Goal: Obtain resource: Obtain resource

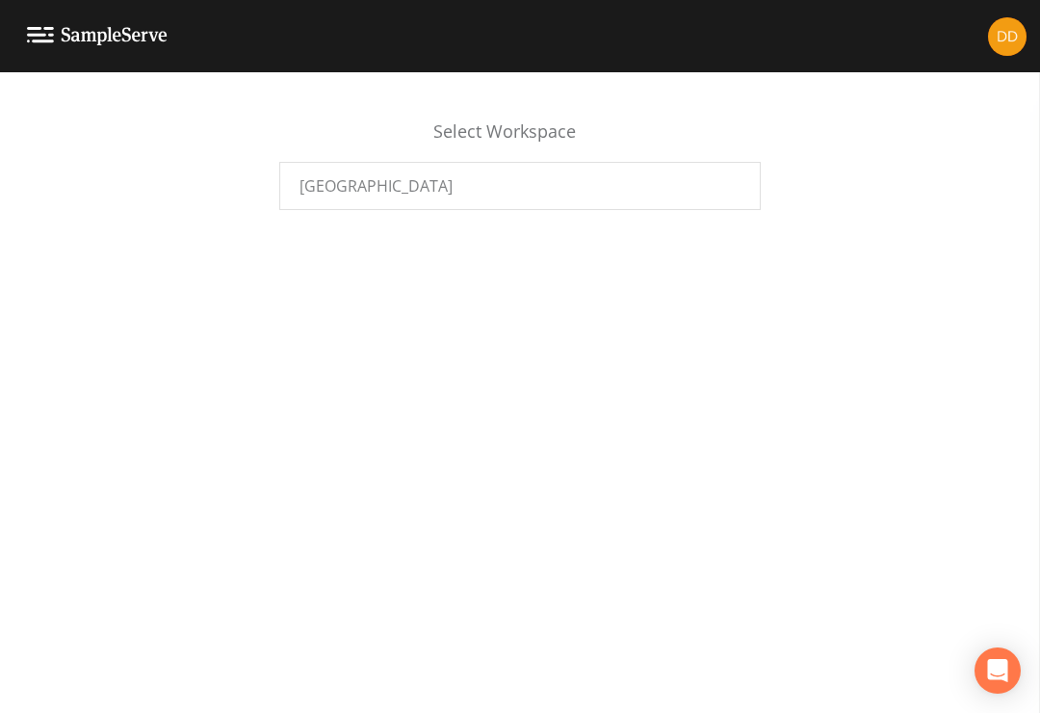
click at [725, 183] on div "[GEOGRAPHIC_DATA]" at bounding box center [520, 186] width 482 height 48
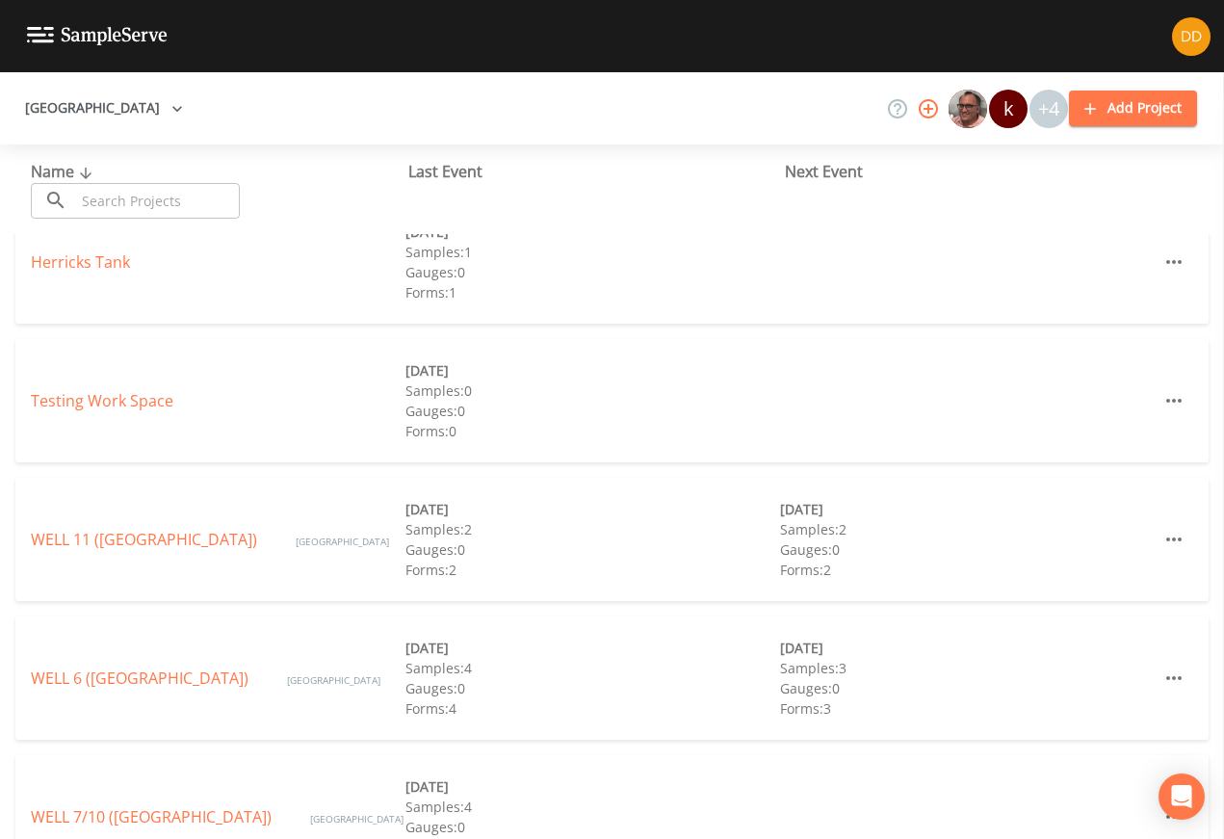
scroll to position [446, 0]
click at [825, 538] on div "Samples: 2" at bounding box center [967, 533] width 375 height 20
click at [825, 528] on div "Samples: 2" at bounding box center [967, 533] width 375 height 20
click at [108, 533] on link "WELL 11 ([GEOGRAPHIC_DATA])" at bounding box center [144, 543] width 226 height 21
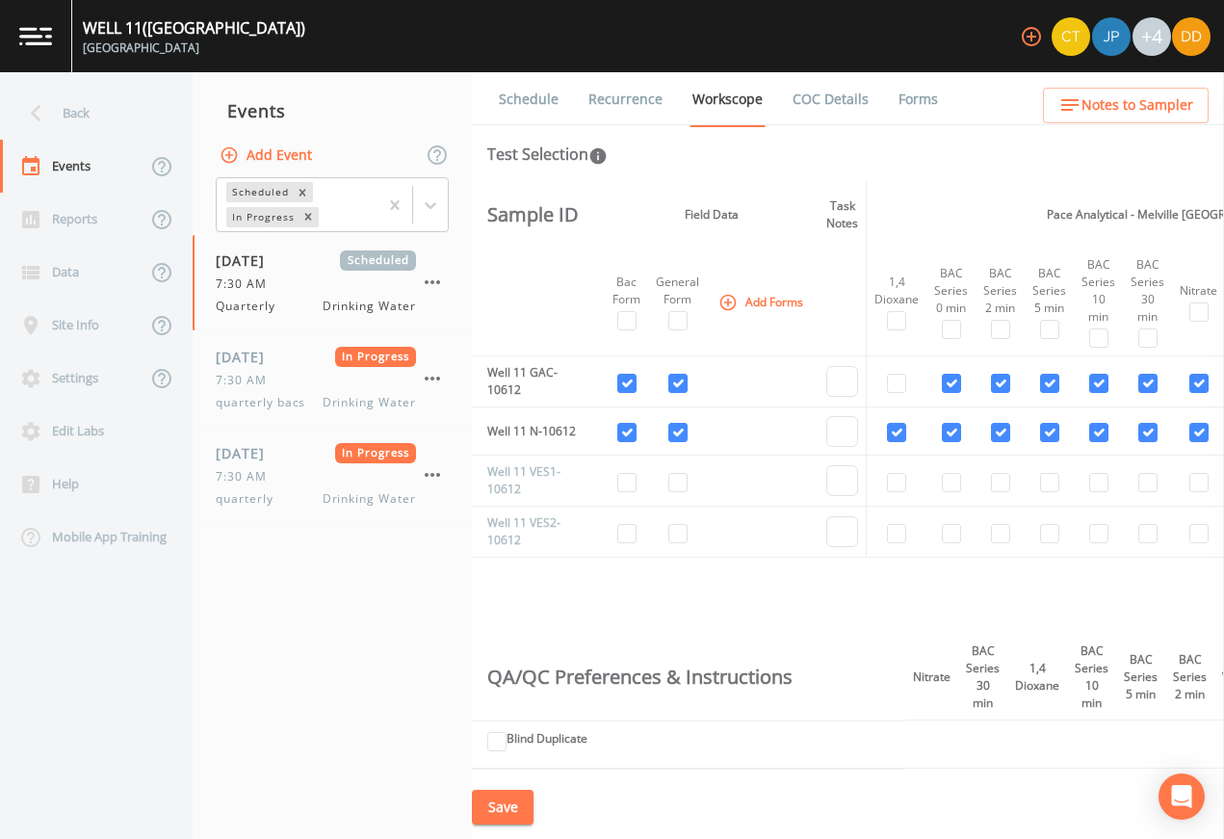
click at [941, 102] on link "Forms" at bounding box center [918, 99] width 45 height 54
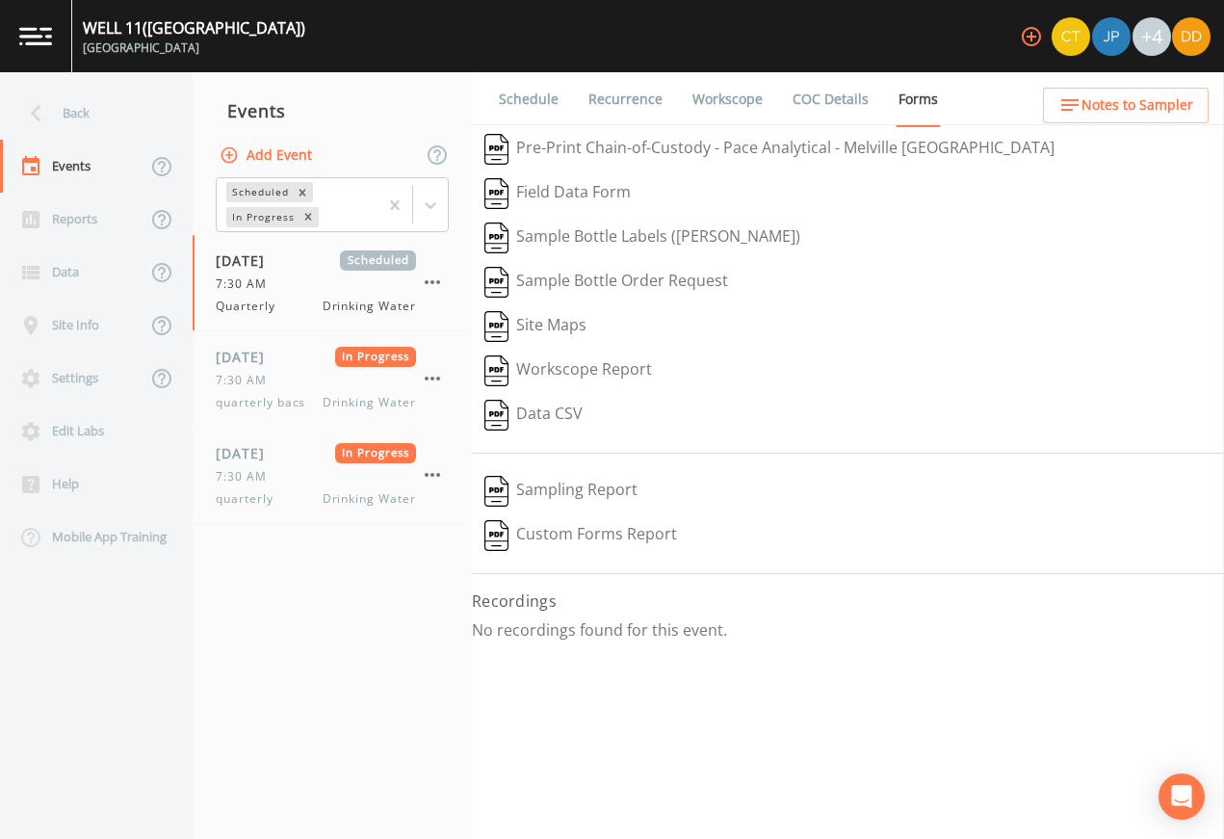
click at [872, 102] on link "COC Details" at bounding box center [831, 99] width 82 height 54
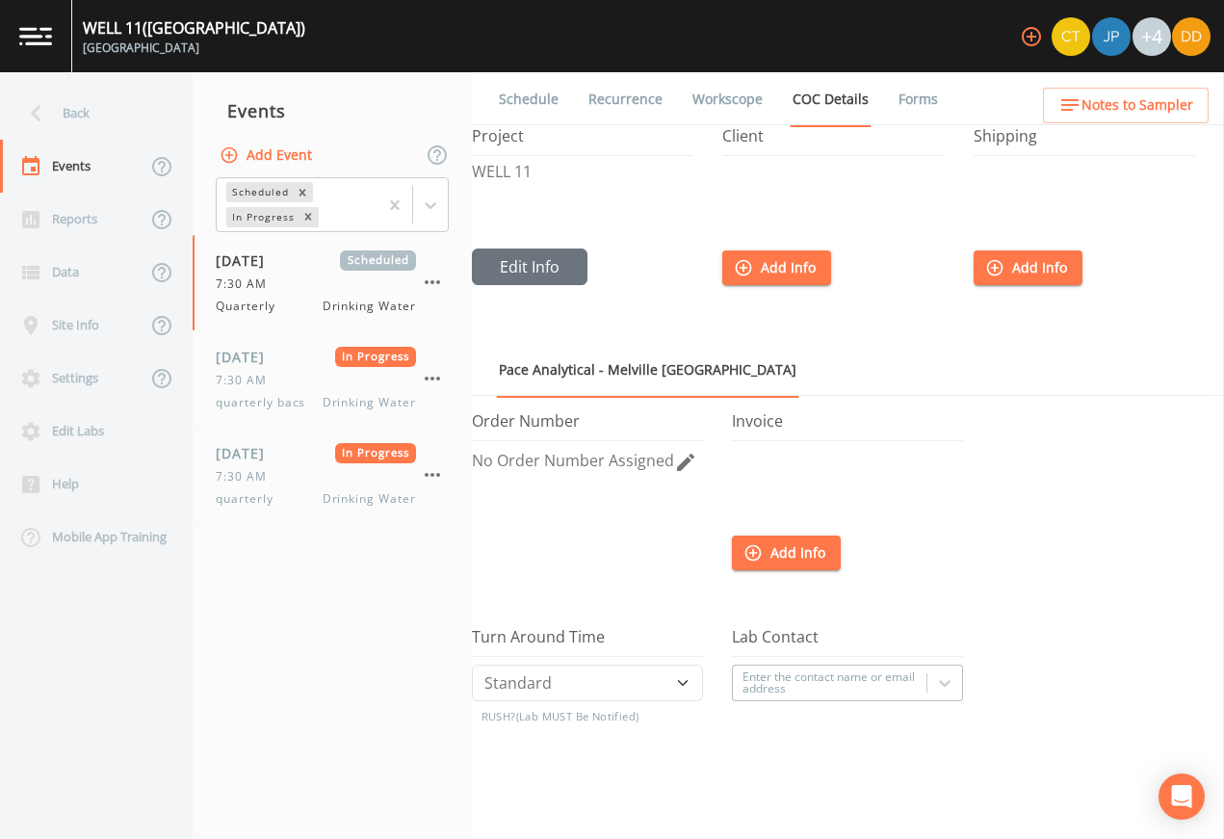
click at [749, 74] on link "Workscope" at bounding box center [728, 99] width 76 height 54
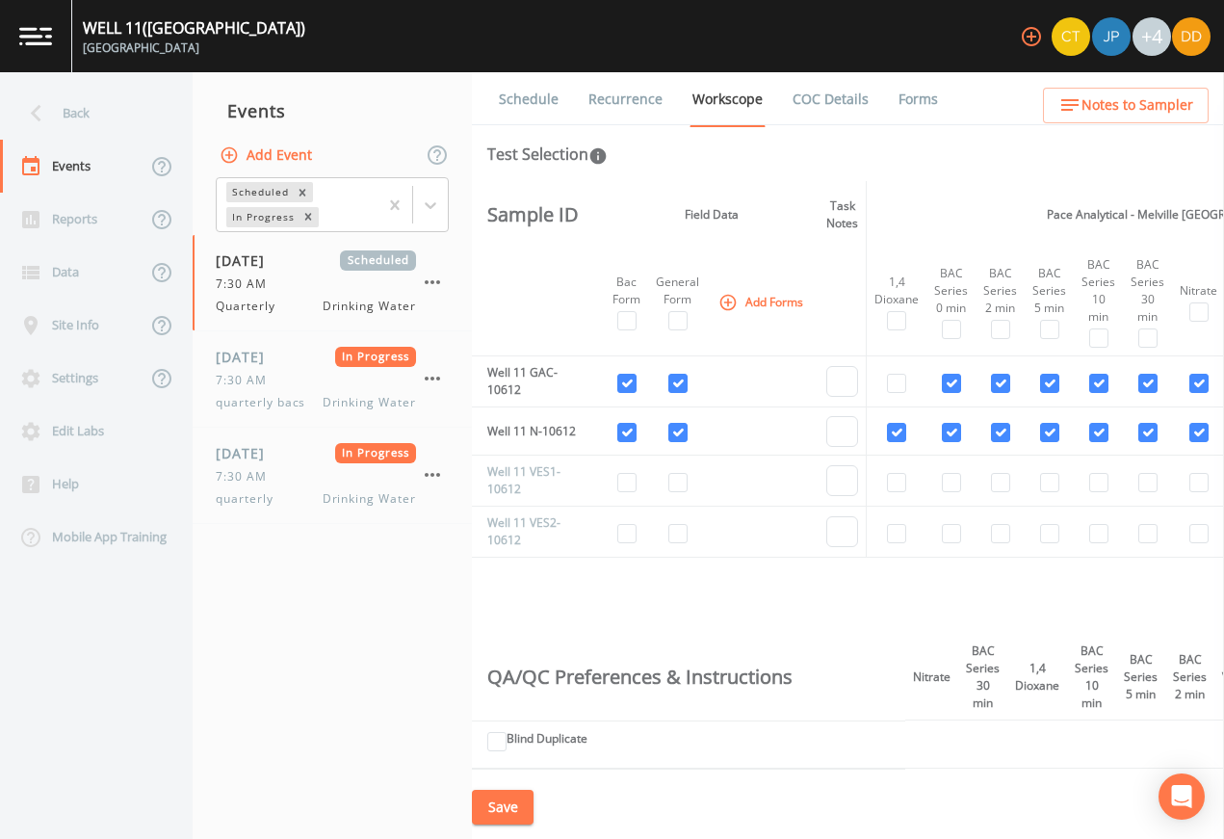
click at [941, 81] on link "Forms" at bounding box center [918, 99] width 45 height 54
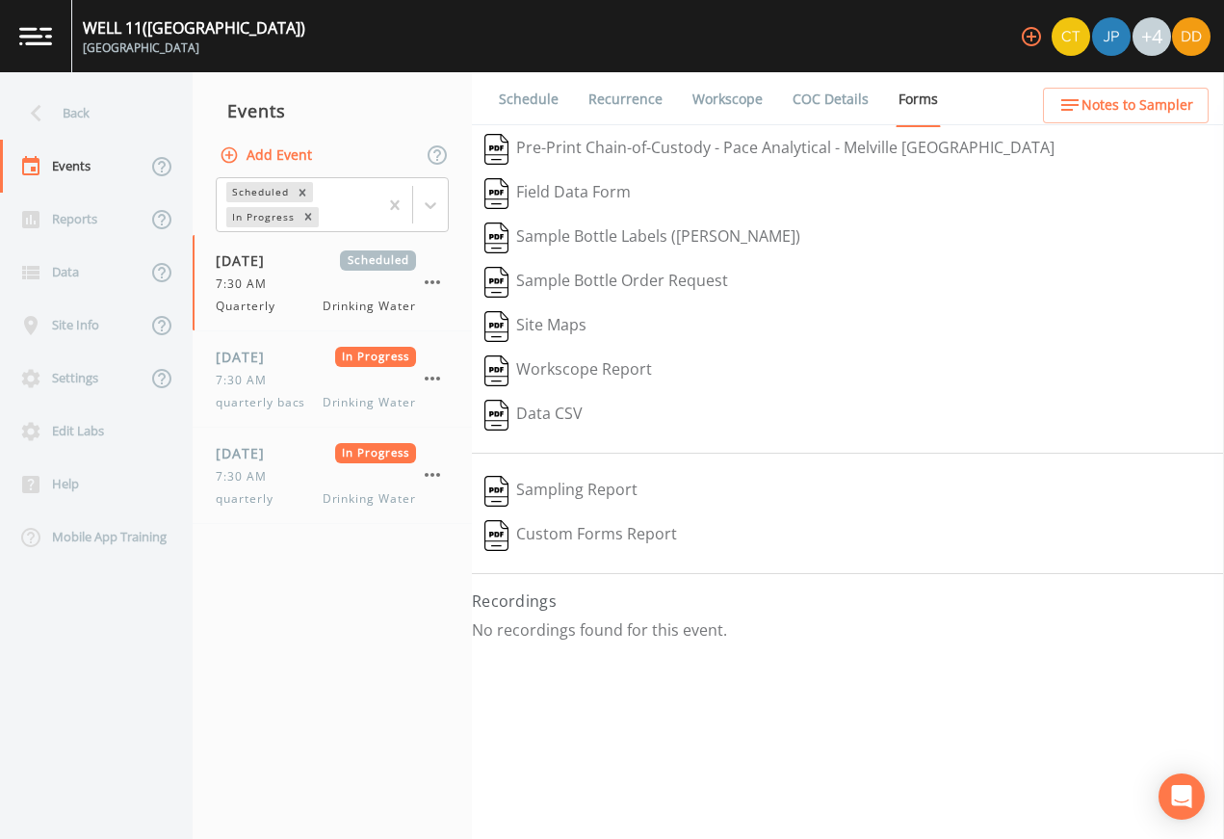
click at [801, 146] on button "Pre-Print Chain-of-Custody - Pace Analytical - Melville NY" at bounding box center [769, 149] width 595 height 44
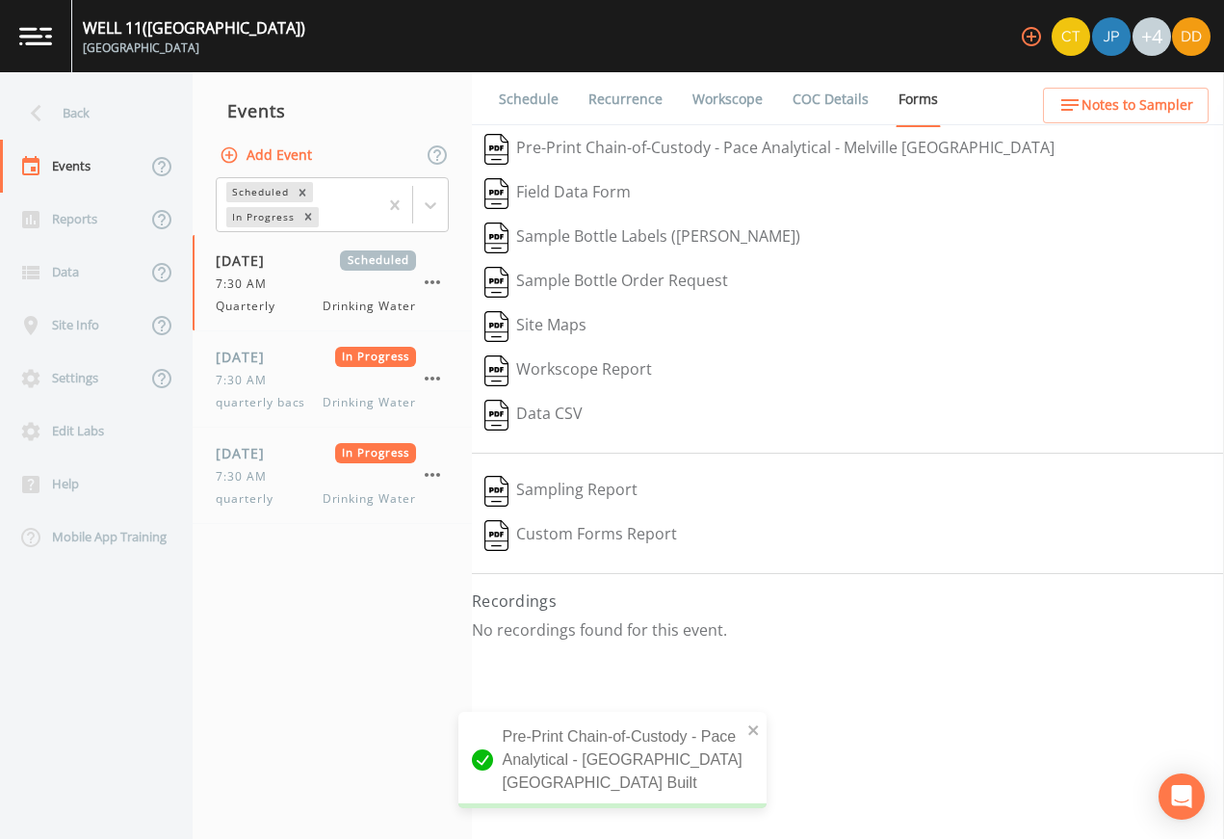
click at [246, 485] on span "7:30 AM" at bounding box center [247, 476] width 63 height 17
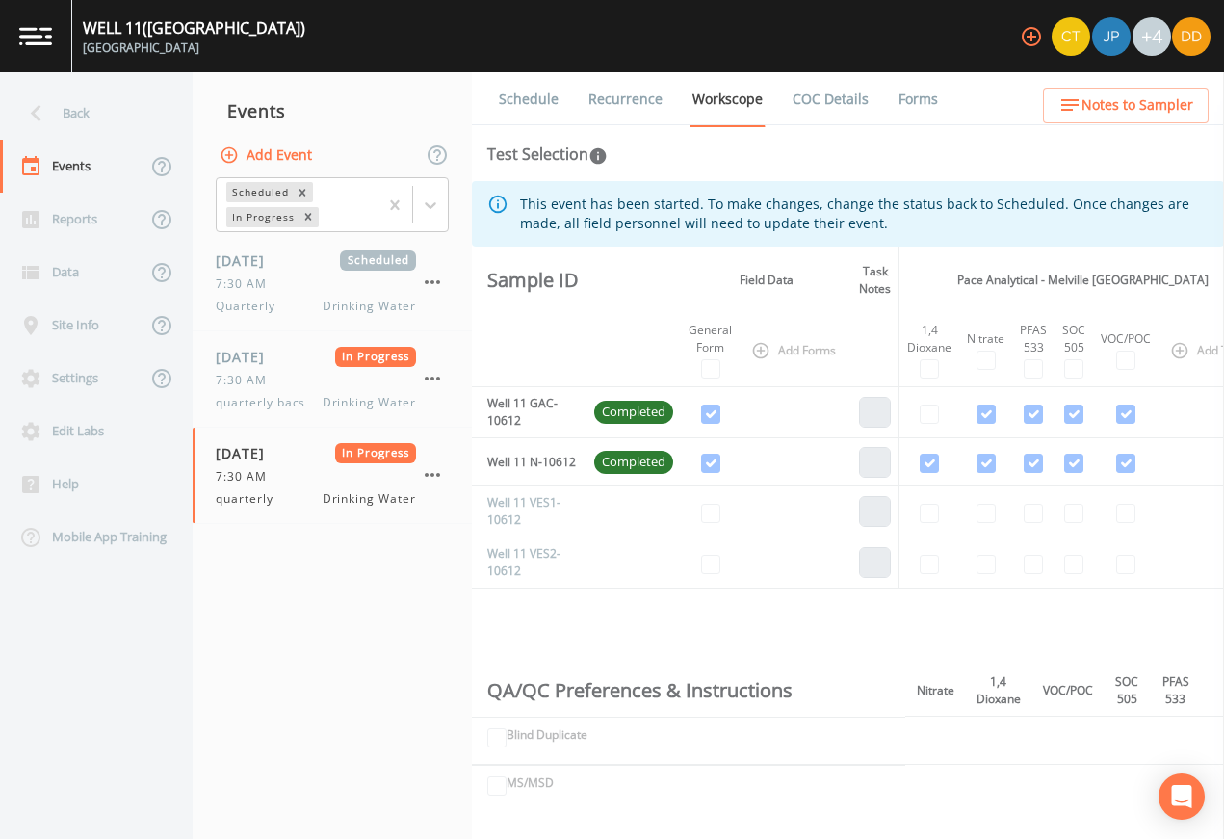
click at [272, 411] on span "quarterly bacs" at bounding box center [266, 402] width 101 height 17
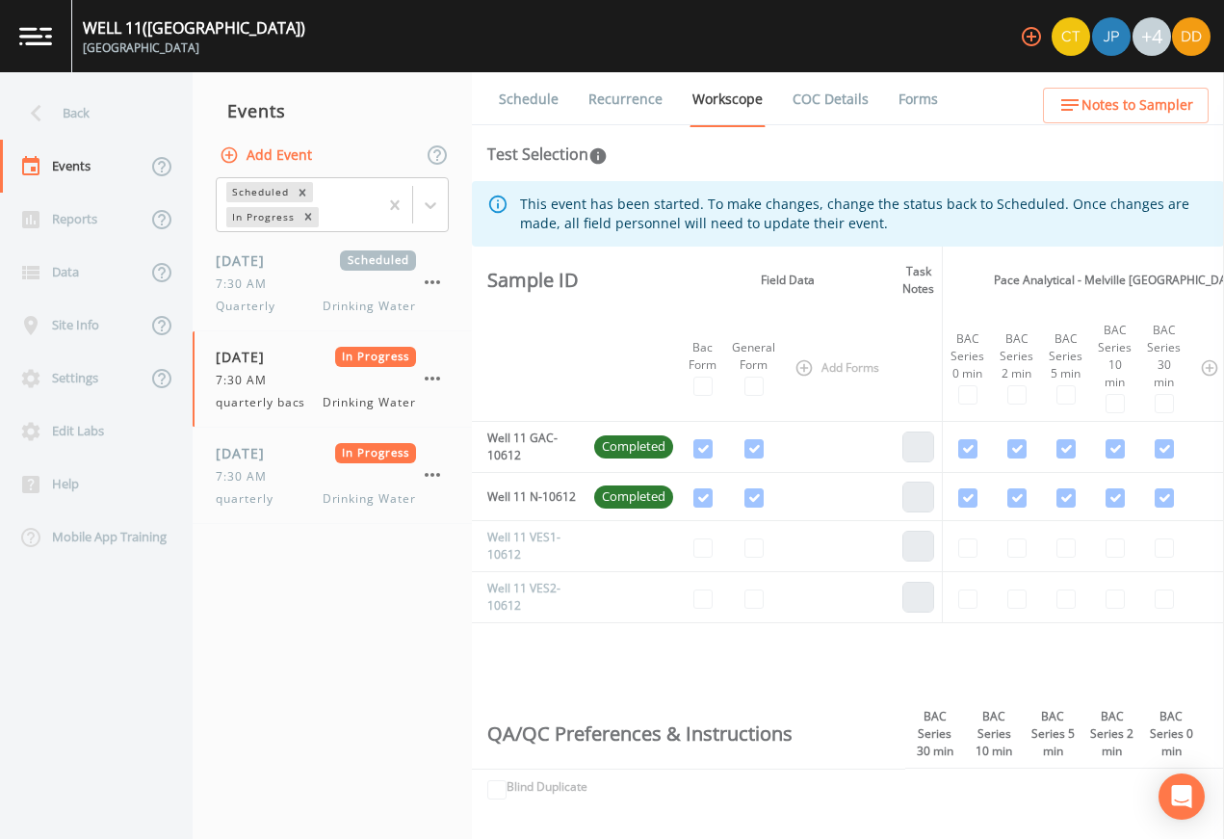
click at [872, 105] on link "COC Details" at bounding box center [831, 99] width 82 height 54
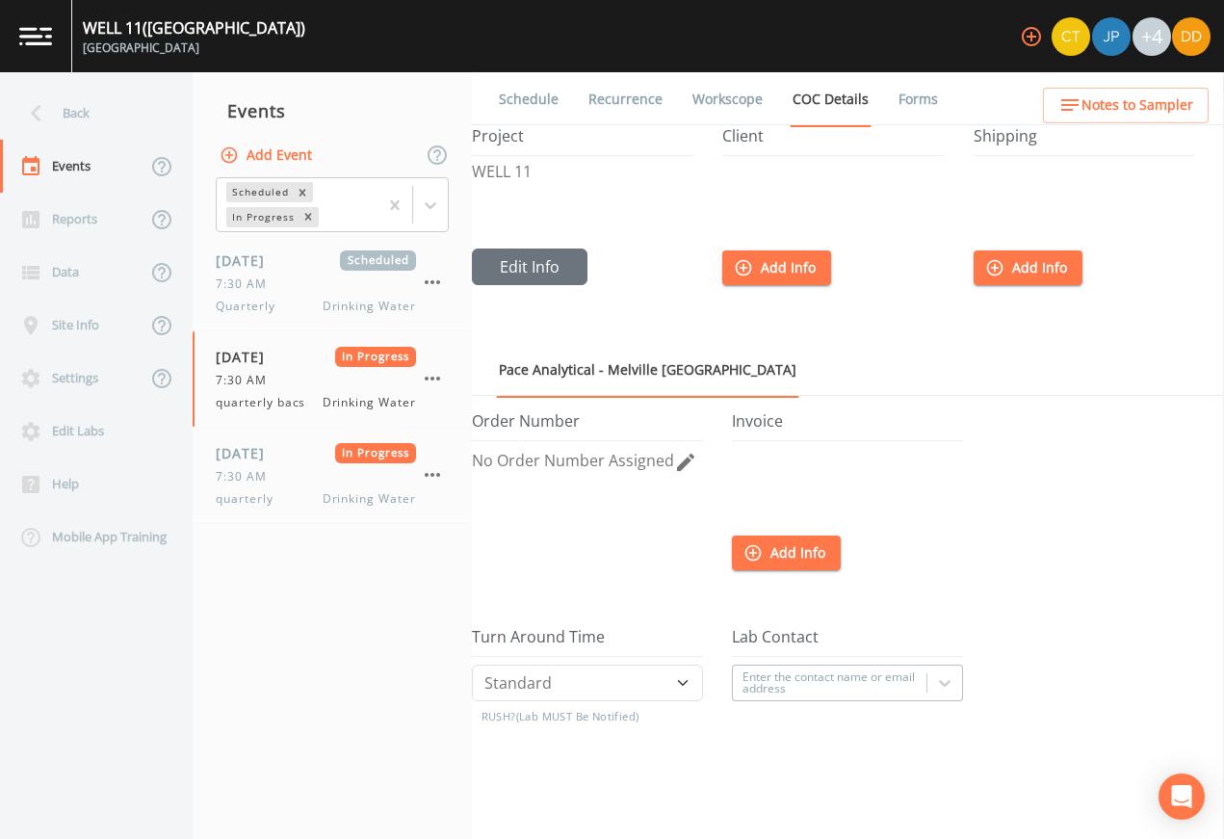
click at [941, 99] on link "Forms" at bounding box center [918, 99] width 45 height 54
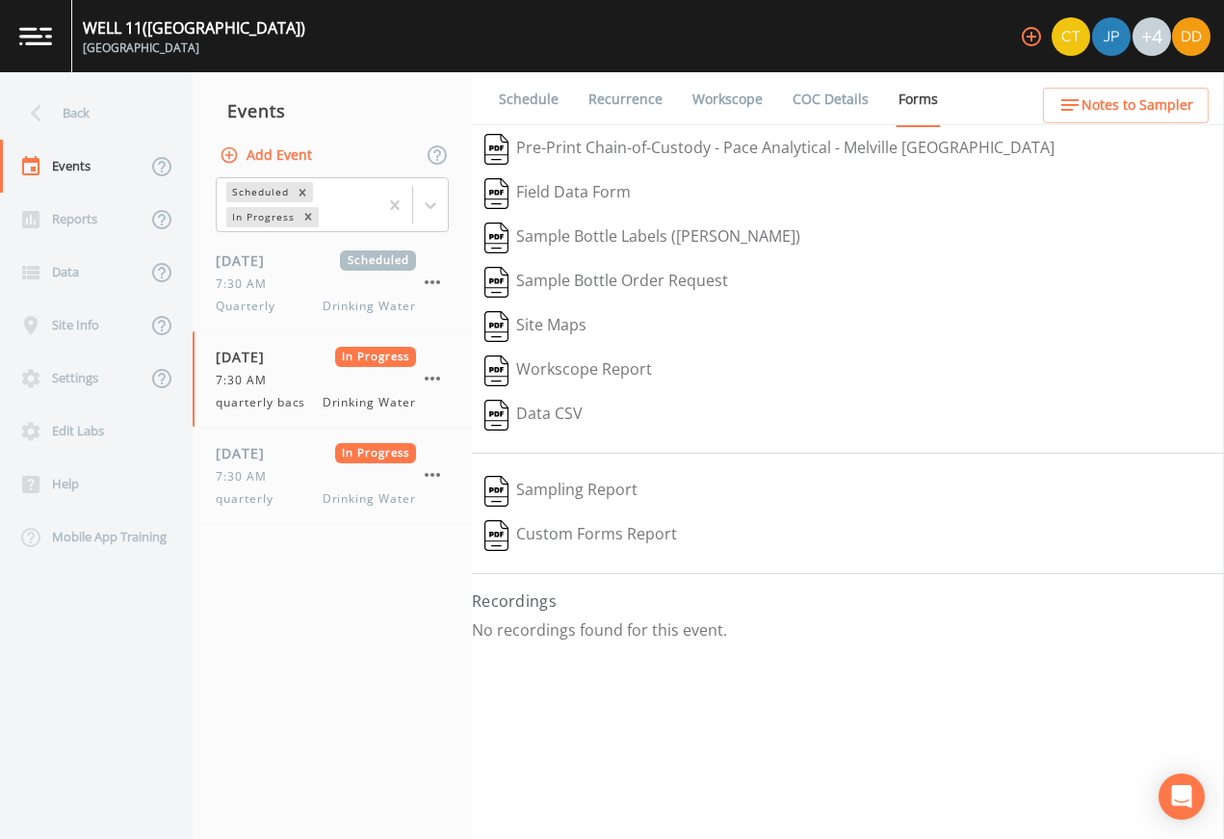
click at [782, 149] on button "Pre-Print Chain-of-Custody - Pace Analytical - Melville NY" at bounding box center [769, 149] width 595 height 44
